Goal: Information Seeking & Learning: Learn about a topic

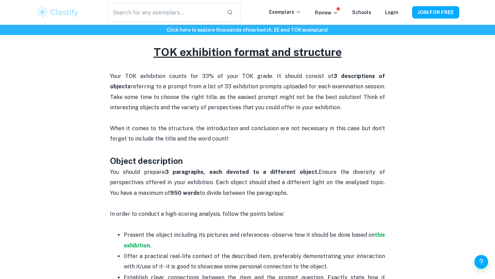
scroll to position [278, 0]
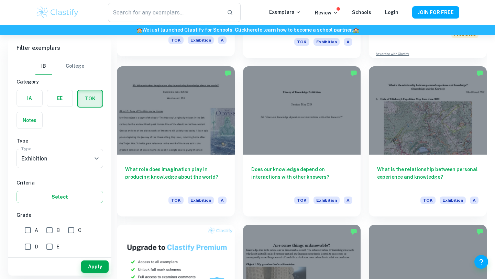
scroll to position [325, 0]
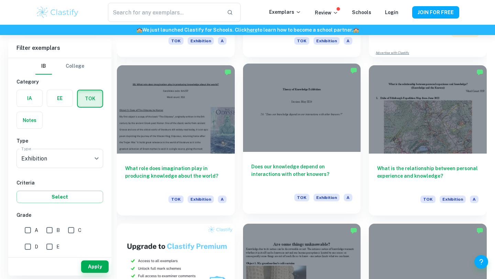
click at [269, 127] on div at bounding box center [302, 108] width 118 height 88
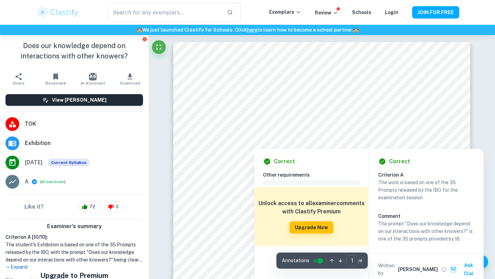
click at [384, 152] on div "Correct Criterion A The work is based on one of the 35 Prompts released by the …" at bounding box center [426, 217] width 113 height 136
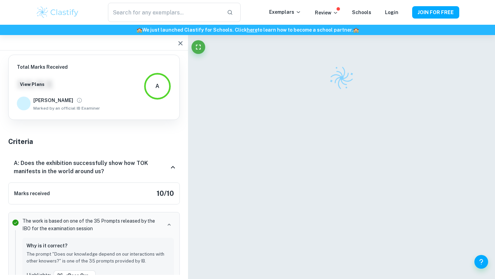
scroll to position [60, 0]
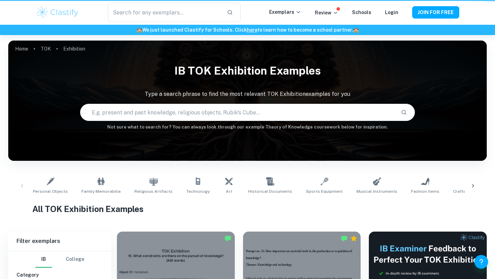
scroll to position [325, 0]
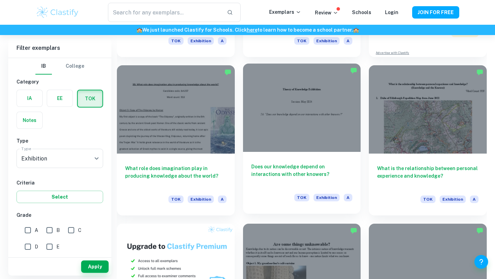
click at [308, 140] on div at bounding box center [302, 108] width 118 height 88
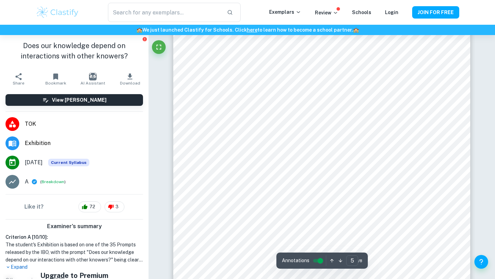
scroll to position [1960, 0]
type input "7"
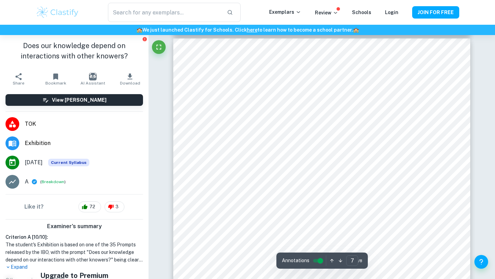
scroll to position [2656, 0]
